Goal: Check status: Check status

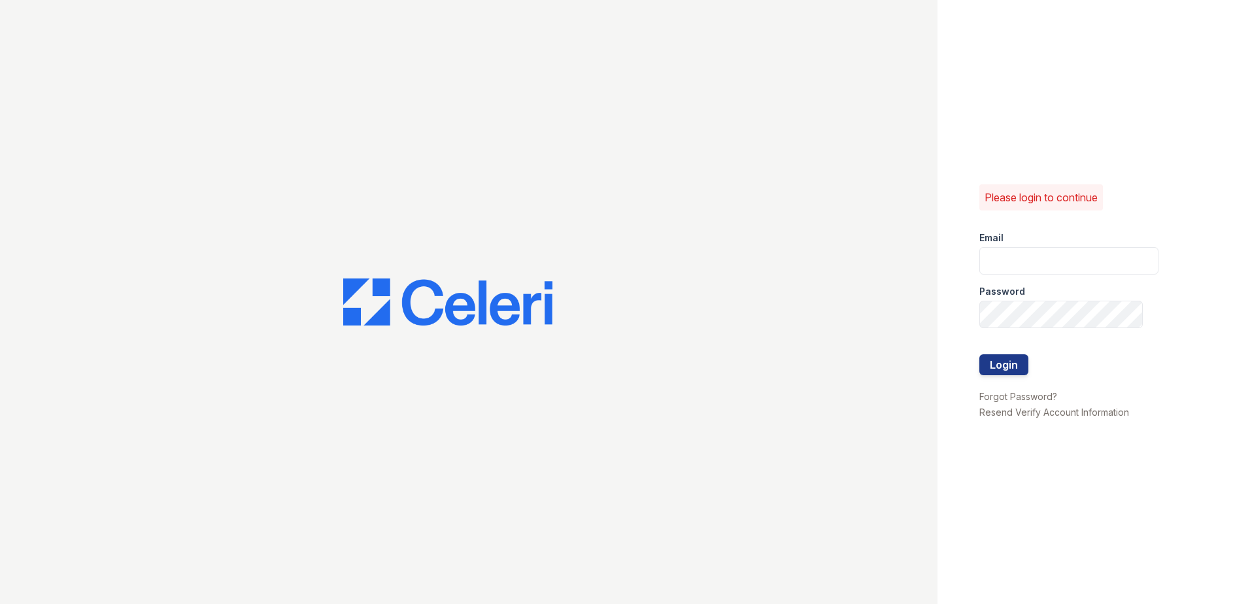
type input "[EMAIL_ADDRESS][DOMAIN_NAME]"
click at [1081, 362] on form "Email [EMAIL_ADDRESS][DOMAIN_NAME] Password Login" at bounding box center [1068, 304] width 179 height 167
click at [1022, 366] on button "Login" at bounding box center [1003, 364] width 49 height 21
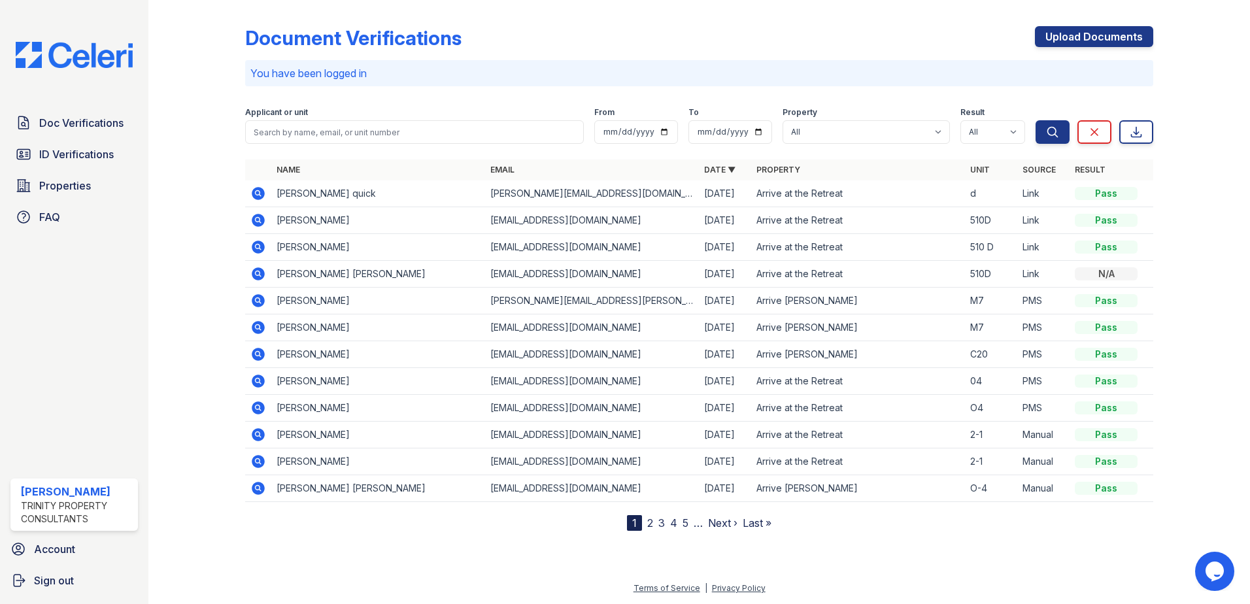
click at [260, 330] on icon at bounding box center [258, 327] width 13 height 13
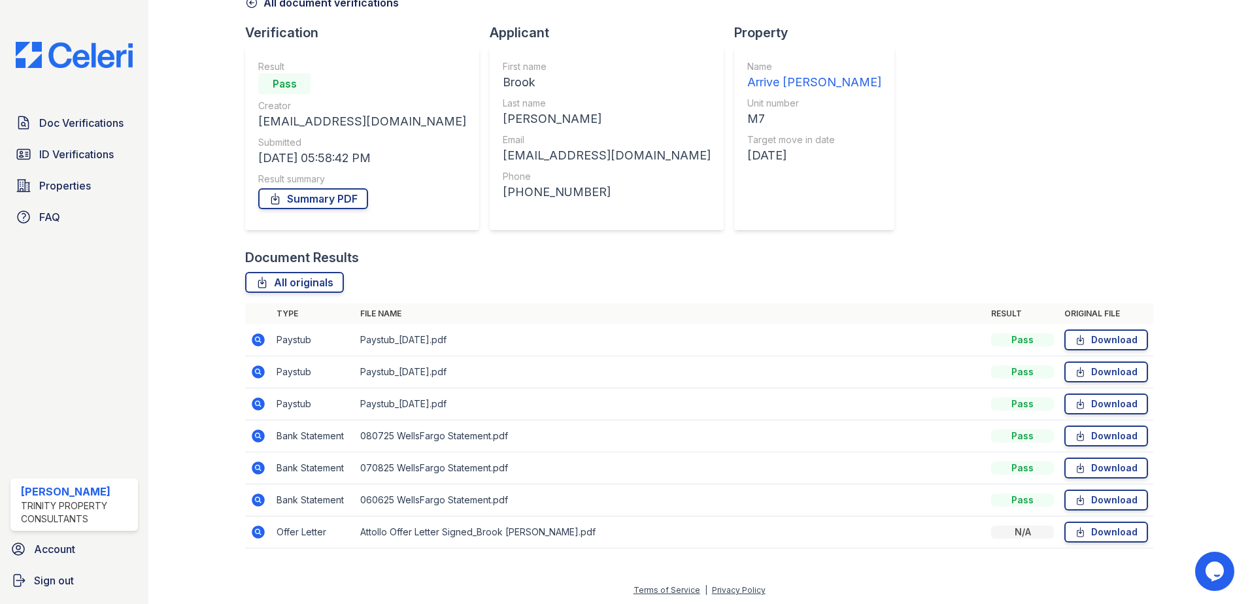
scroll to position [75, 0]
click at [261, 435] on icon at bounding box center [258, 434] width 13 height 13
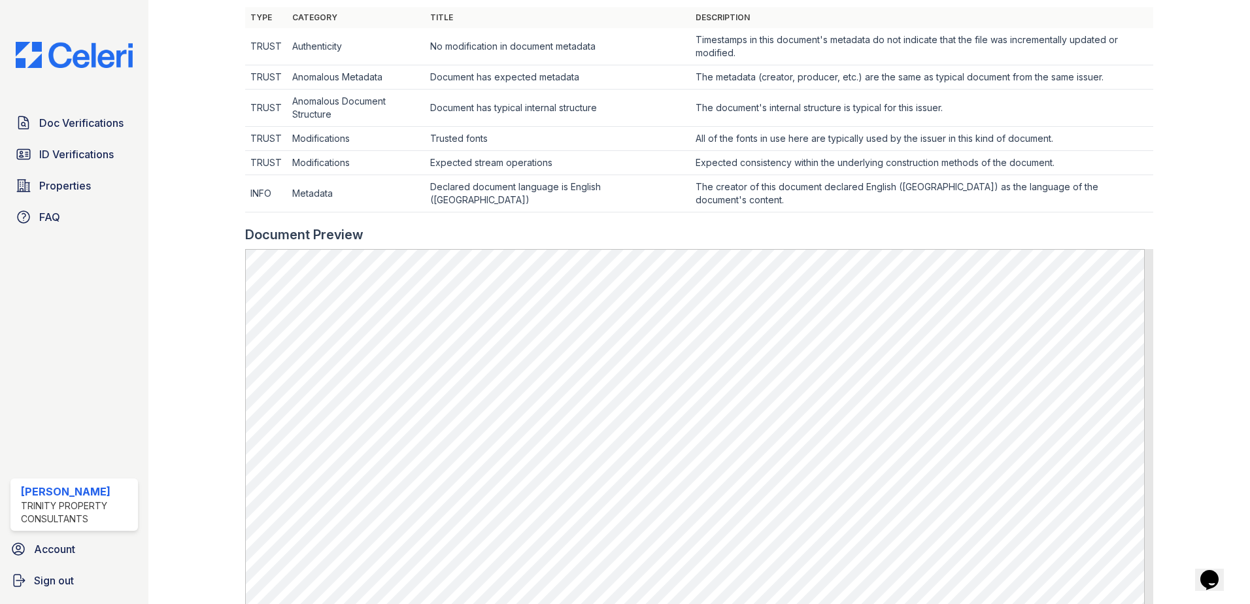
scroll to position [327, 0]
